Goal: Navigation & Orientation: Find specific page/section

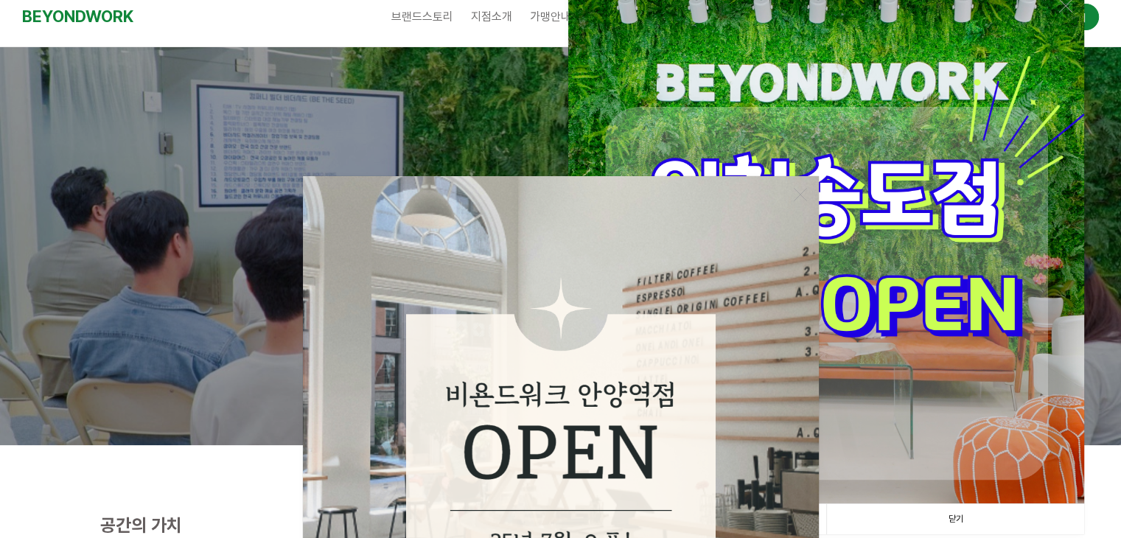
scroll to position [295, 0]
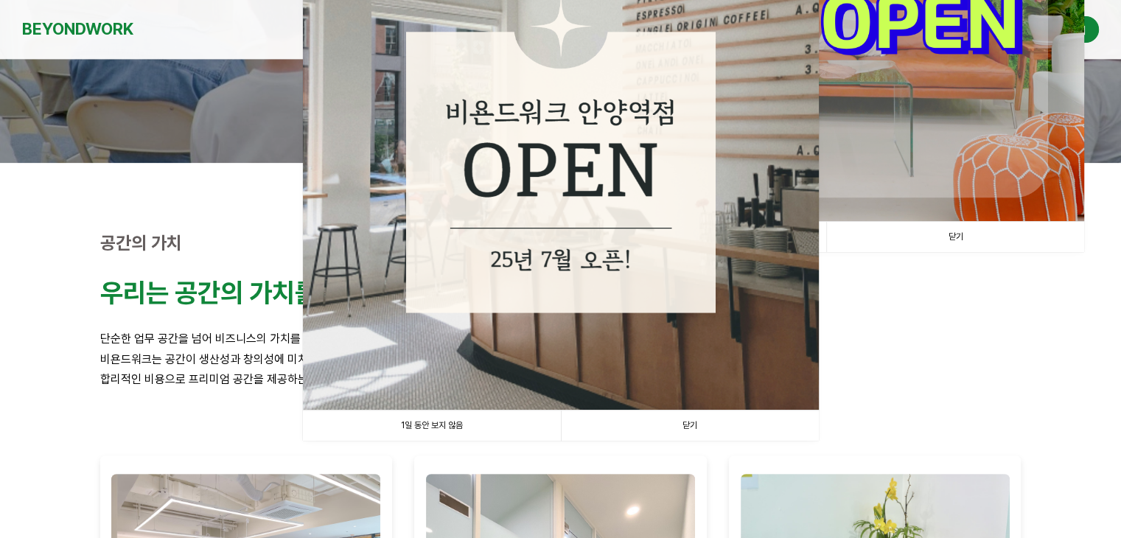
click at [692, 421] on link "닫기" at bounding box center [690, 425] width 258 height 30
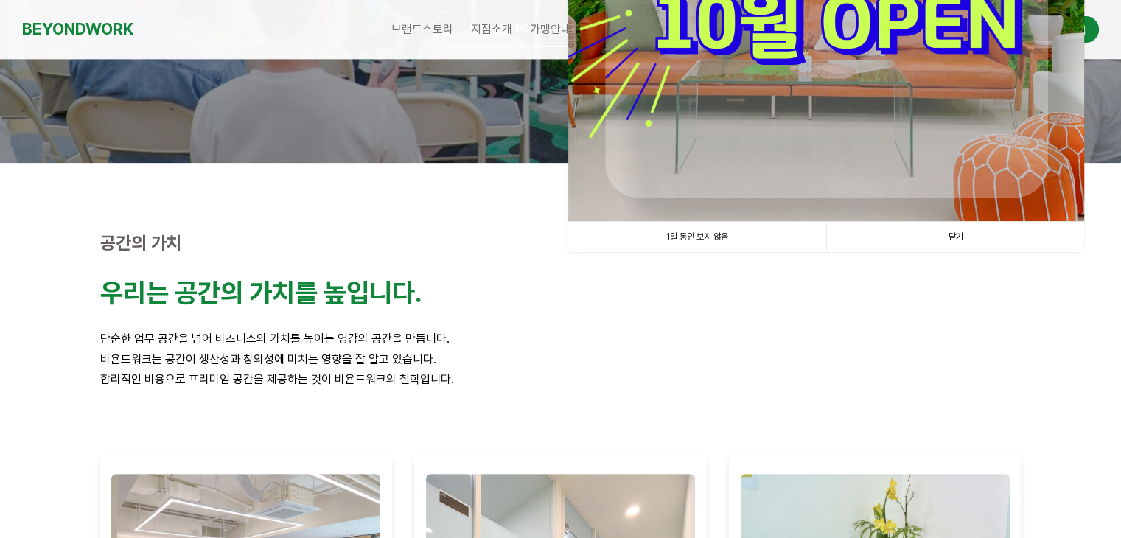
click at [951, 231] on link "닫기" at bounding box center [955, 237] width 258 height 30
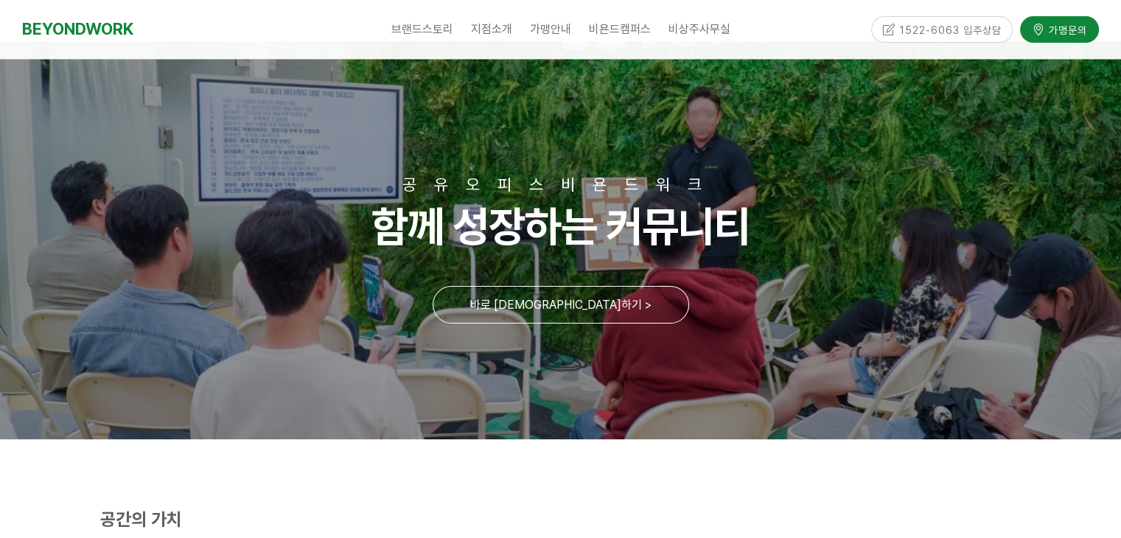
scroll to position [0, 0]
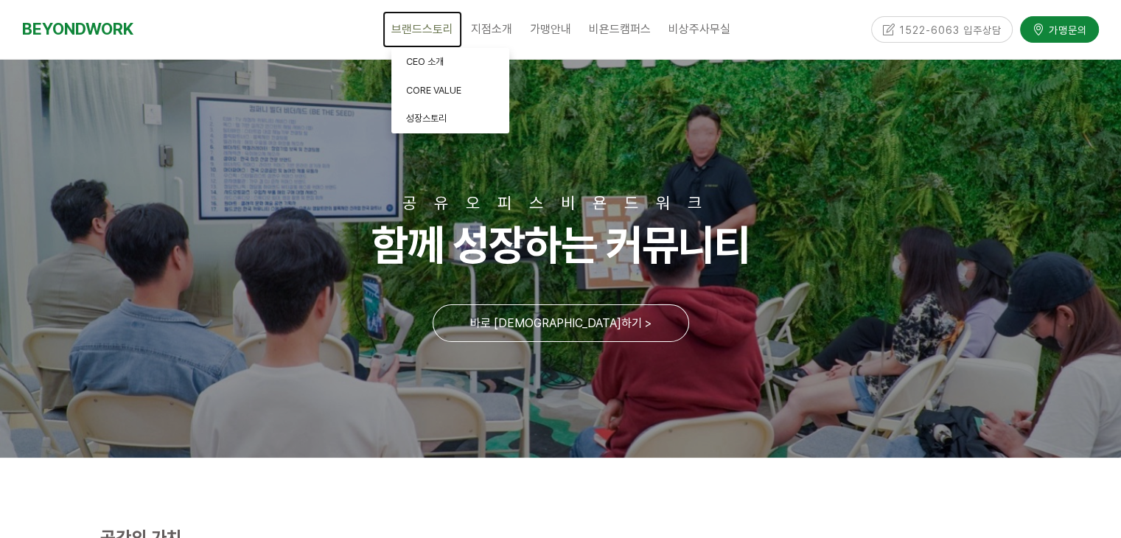
click at [396, 35] on span "브랜드스토리" at bounding box center [422, 29] width 62 height 14
